Goal: Use online tool/utility: Utilize a website feature to perform a specific function

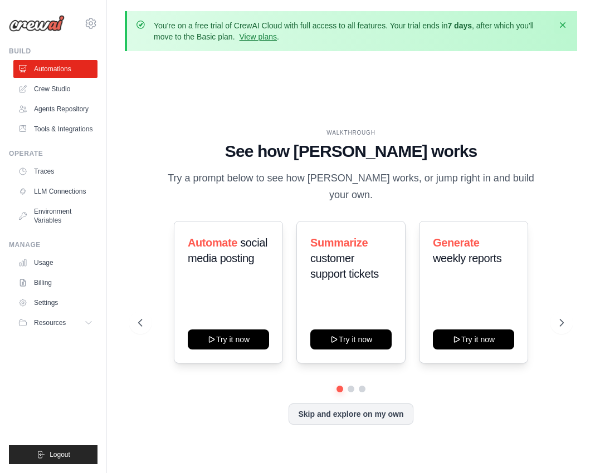
click at [562, 27] on icon "button" at bounding box center [562, 24] width 11 height 11
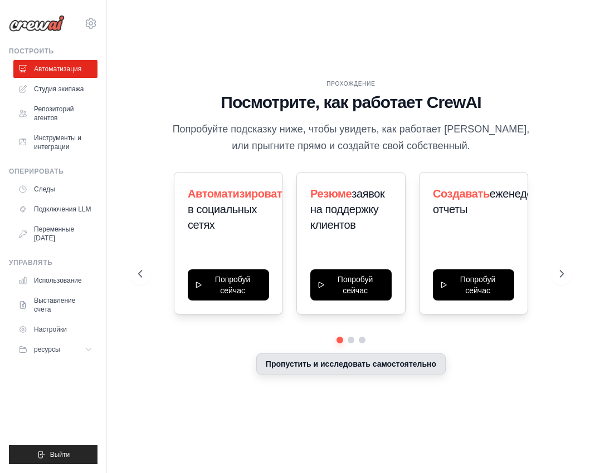
click at [386, 365] on button "Пропустить и исследовать самостоятельно" at bounding box center [350, 364] width 189 height 21
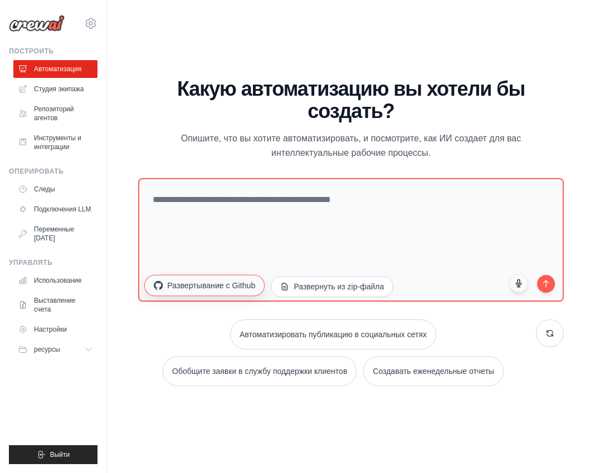
click at [221, 288] on button "Развертывание с Github" at bounding box center [204, 285] width 121 height 21
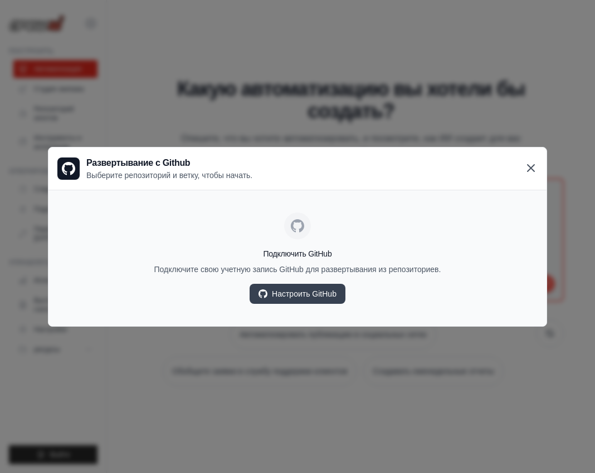
click at [533, 168] on icon at bounding box center [530, 167] width 13 height 13
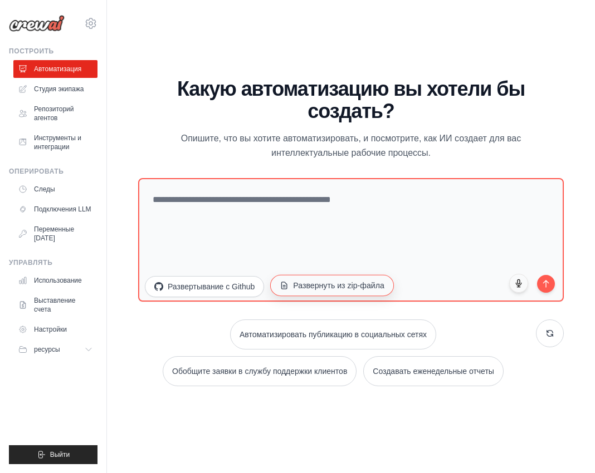
click at [342, 290] on button "Развернуть из zip-файла" at bounding box center [332, 285] width 124 height 21
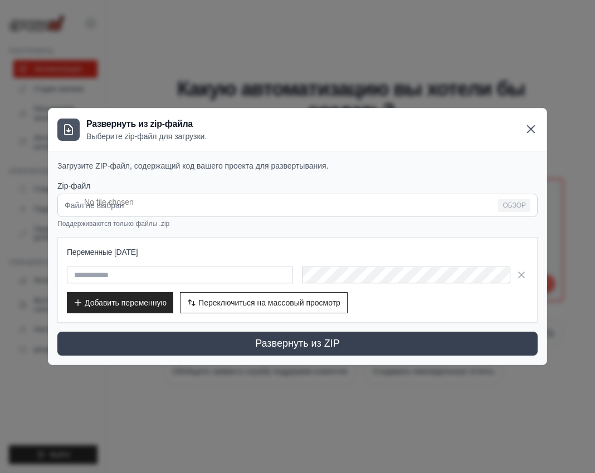
click at [531, 127] on icon at bounding box center [530, 128] width 13 height 13
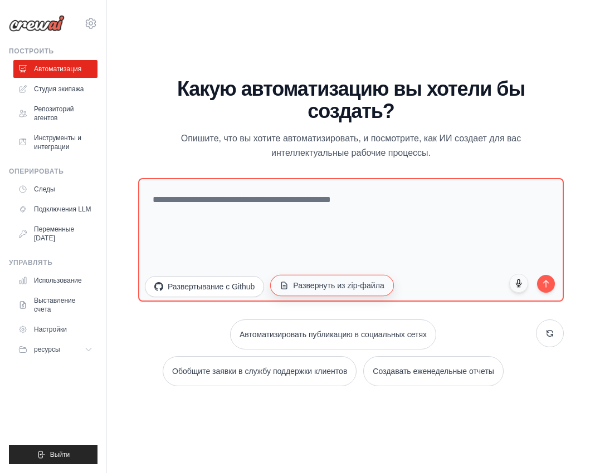
click at [355, 284] on button "Развернуть из zip-файла" at bounding box center [332, 285] width 124 height 21
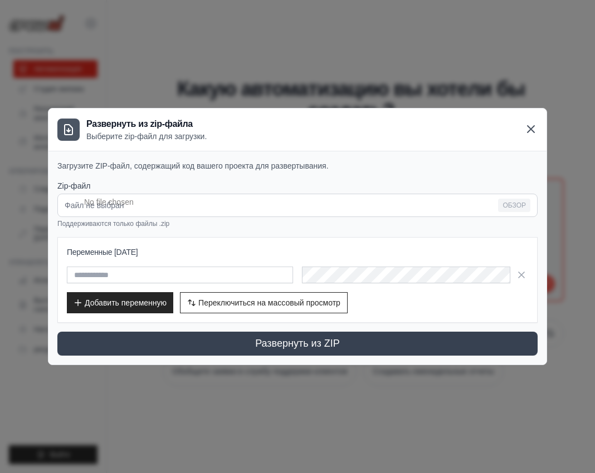
click at [529, 130] on icon at bounding box center [530, 129] width 7 height 7
